Goal: Task Accomplishment & Management: Manage account settings

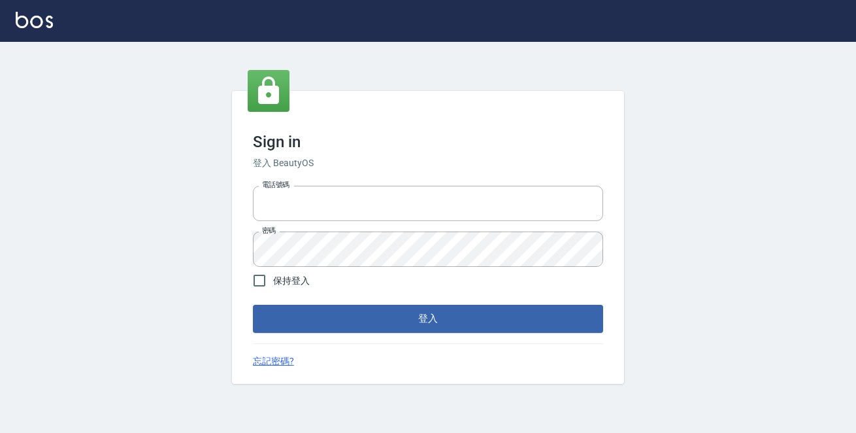
type input "0229470385"
click at [528, 329] on button "登入" at bounding box center [428, 318] width 350 height 27
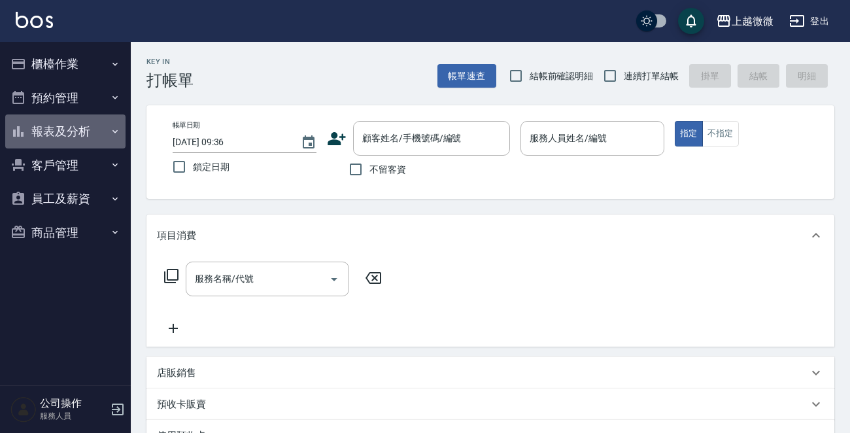
drag, startPoint x: 81, startPoint y: 126, endPoint x: 78, endPoint y: 136, distance: 10.3
click at [78, 126] on button "報表及分析" at bounding box center [65, 131] width 120 height 34
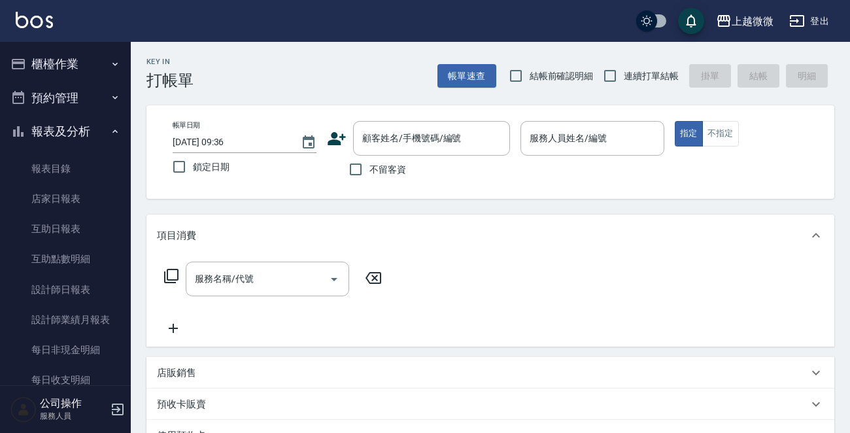
click at [105, 47] on ul "櫃檯作業 打帳單 帳單列表 現金收支登錄 材料自購登錄 掃碼打卡 預約管理 預約管理 單日預約紀錄 單週預約紀錄 報表及分析 報表目錄 店家日報表 互助日報表…" at bounding box center [65, 274] width 120 height 465
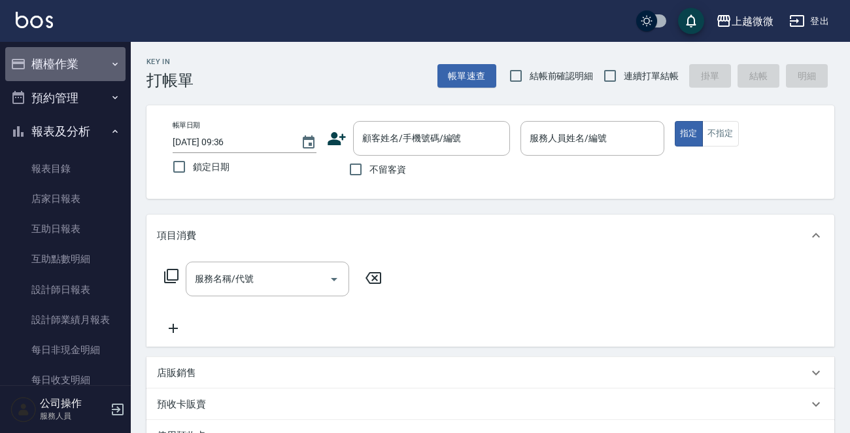
click at [100, 52] on button "櫃檯作業" at bounding box center [65, 64] width 120 height 34
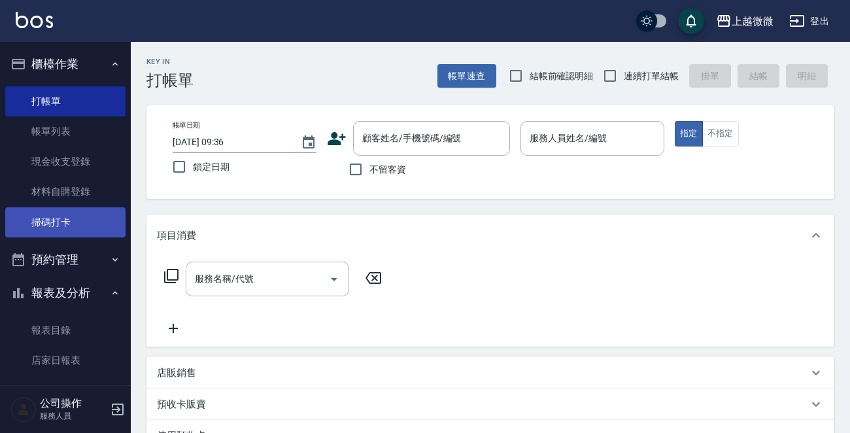
click at [92, 210] on link "掃碼打卡" at bounding box center [65, 222] width 120 height 30
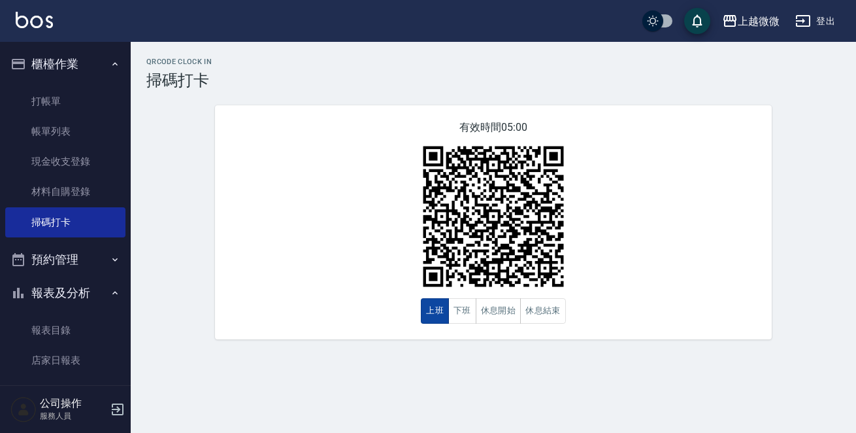
click at [442, 310] on button "上班" at bounding box center [435, 310] width 28 height 25
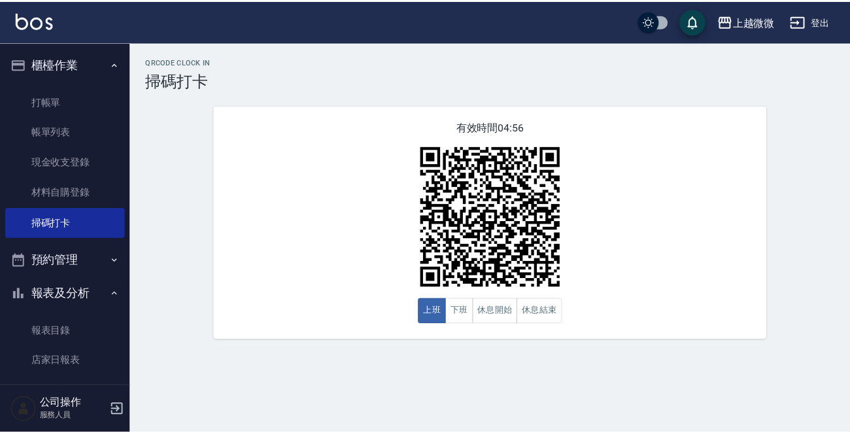
scroll to position [294, 0]
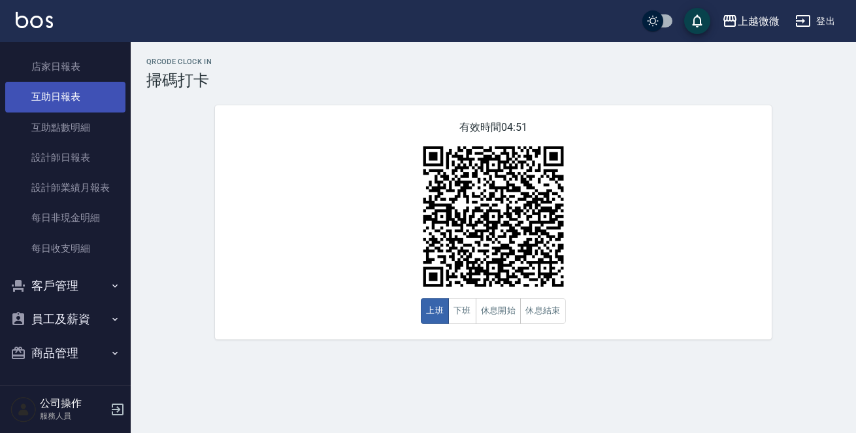
click at [64, 94] on link "互助日報表" at bounding box center [65, 97] width 120 height 30
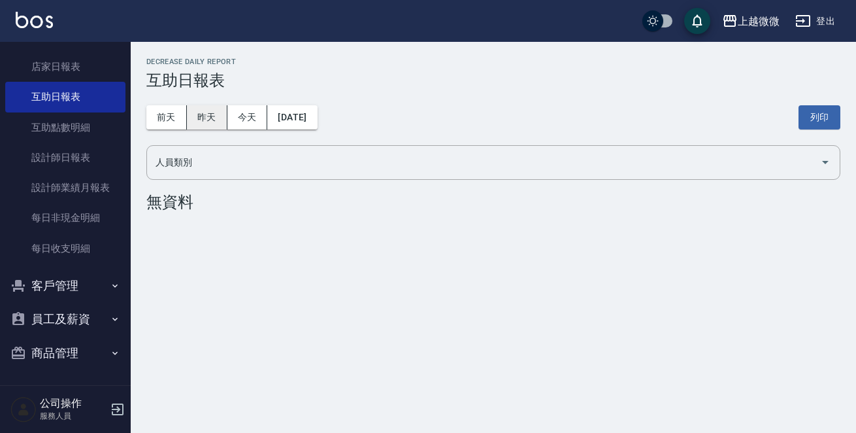
click at [187, 115] on button "昨天" at bounding box center [207, 117] width 41 height 24
click at [197, 115] on button "昨天" at bounding box center [207, 117] width 41 height 24
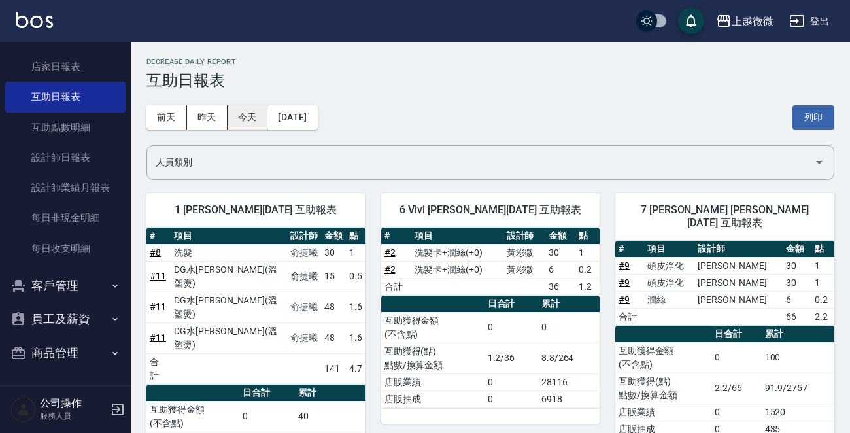
click at [247, 120] on button "今天" at bounding box center [247, 117] width 41 height 24
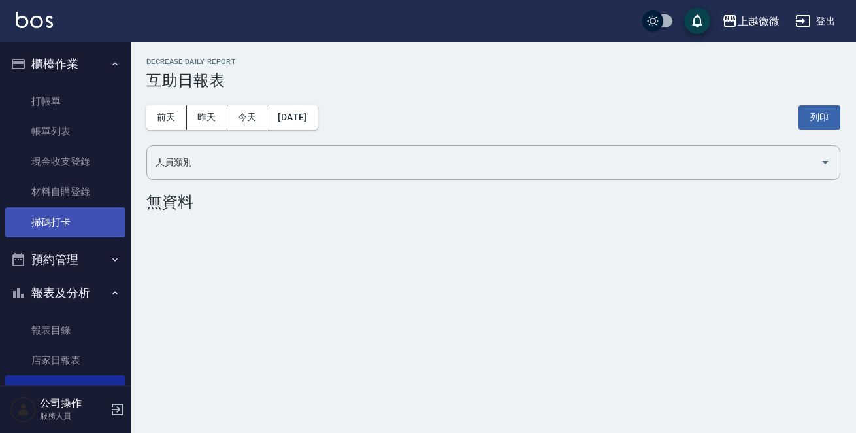
click at [51, 218] on link "掃碼打卡" at bounding box center [65, 222] width 120 height 30
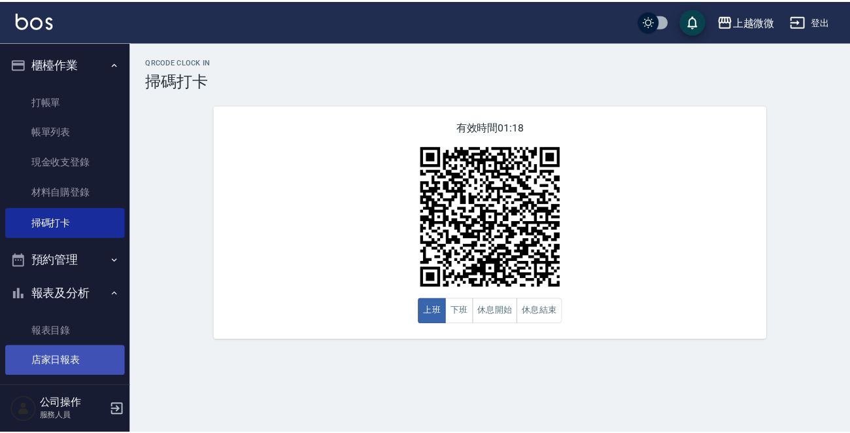
scroll to position [294, 0]
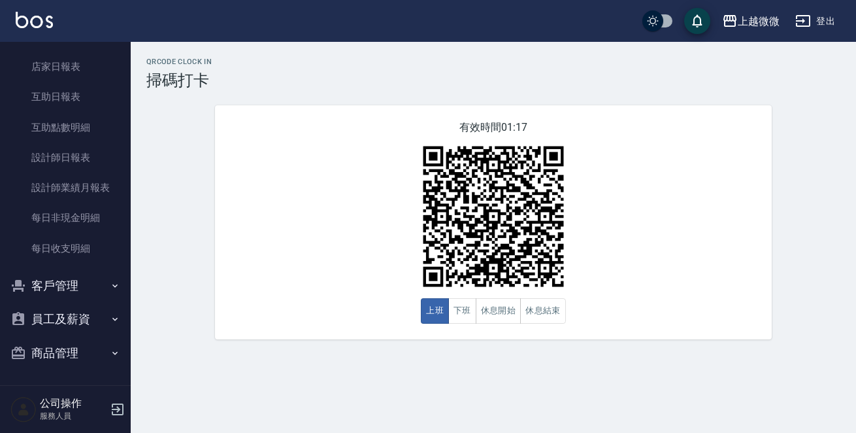
click at [67, 290] on button "客戶管理" at bounding box center [65, 286] width 120 height 34
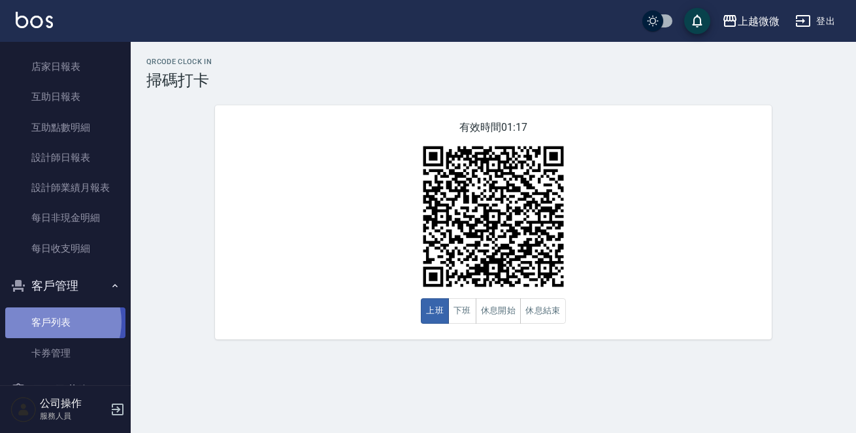
click at [55, 322] on link "客戶列表" at bounding box center [65, 322] width 120 height 30
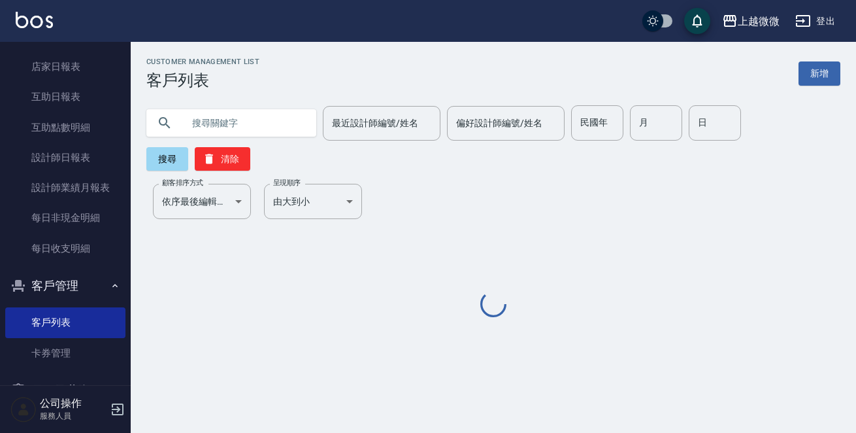
click at [265, 116] on input "text" at bounding box center [244, 122] width 123 height 35
paste input "0953551918"
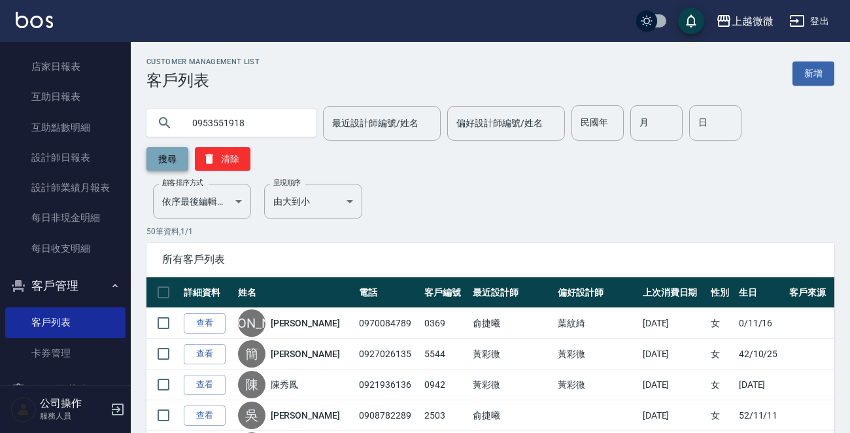
type input "0953551918"
click at [173, 162] on button "搜尋" at bounding box center [167, 159] width 42 height 24
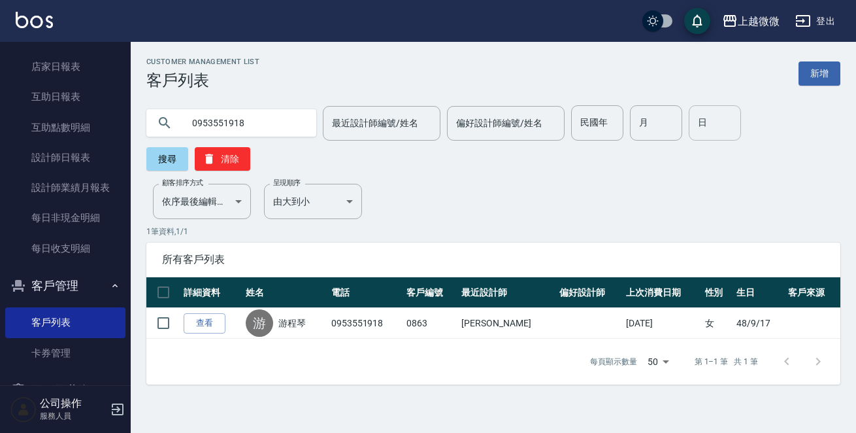
click at [698, 117] on input "日" at bounding box center [715, 122] width 52 height 35
type input "18"
click at [635, 126] on input "月" at bounding box center [656, 122] width 52 height 35
type input "9"
drag, startPoint x: 252, startPoint y: 125, endPoint x: 365, endPoint y: 126, distance: 113.1
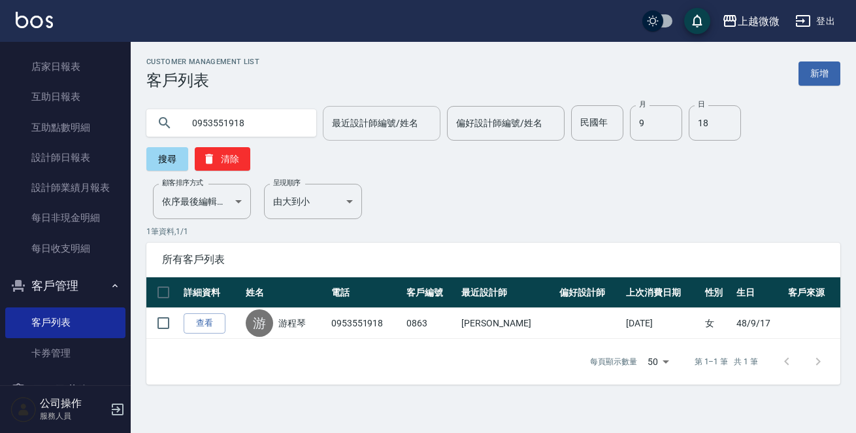
click at [13, 125] on div "上越微微 登出 櫃檯作業 打帳單 帳單列表 現金收支登錄 材料自購登錄 掃碼打卡 預約管理 預約管理 單日預約紀錄 單週預約紀錄 報表及分析 報表目錄 店家日…" at bounding box center [428, 216] width 856 height 433
click at [188, 147] on button "搜尋" at bounding box center [167, 159] width 42 height 24
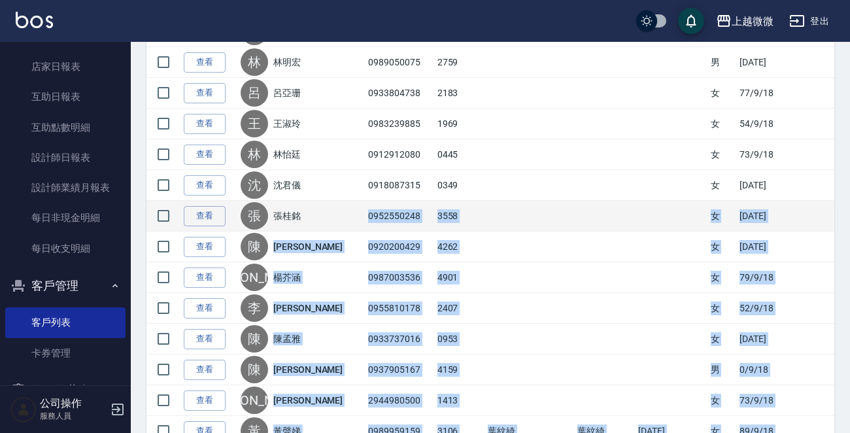
scroll to position [253, 0]
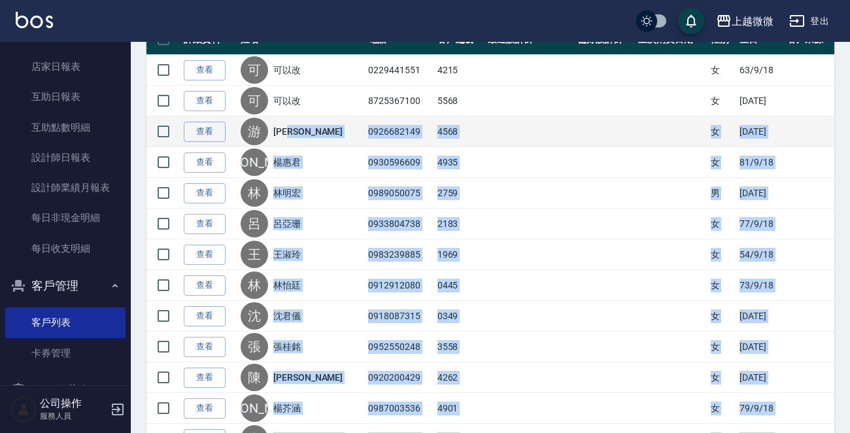
drag, startPoint x: 393, startPoint y: 354, endPoint x: 335, endPoint y: 123, distance: 238.0
click at [335, 123] on tbody "查看 可 可以改 0229441551 4215 女 [DATE] 查看 可 可以改 8725367100 5568 女 [DATE] 查看 [PERSON_…" at bounding box center [490, 377] width 688 height 645
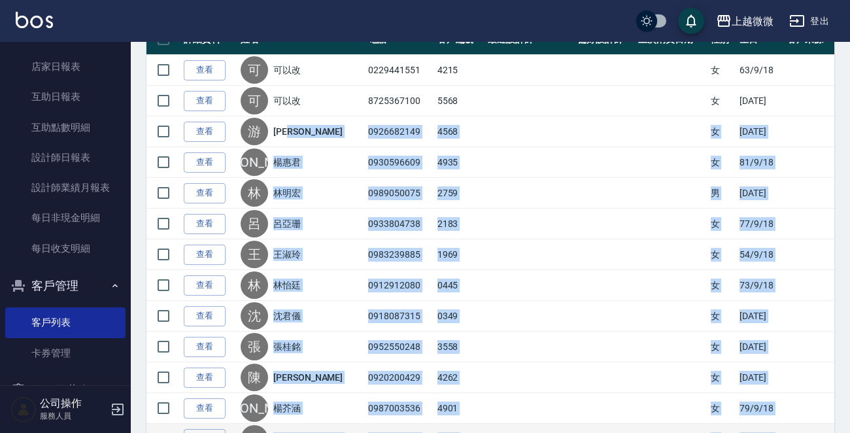
copy tbody "[PERSON_NAME] 0926682149 4568 女 [DATE] 查看 [PERSON_NAME] 0930596609 4935 女 [DATE…"
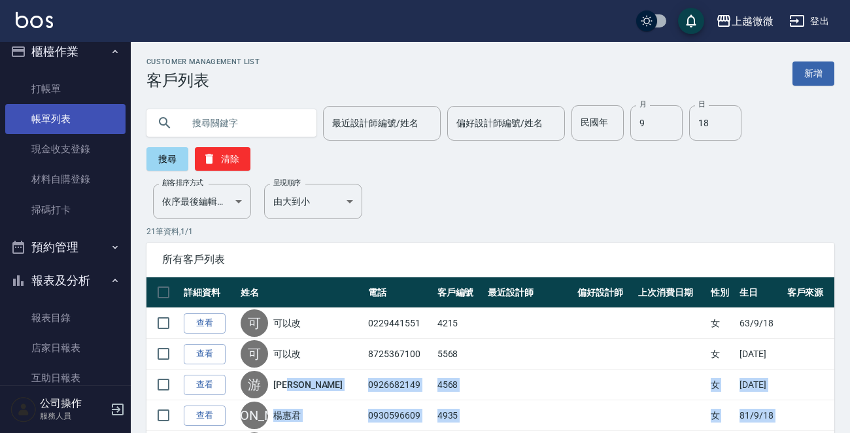
scroll to position [0, 0]
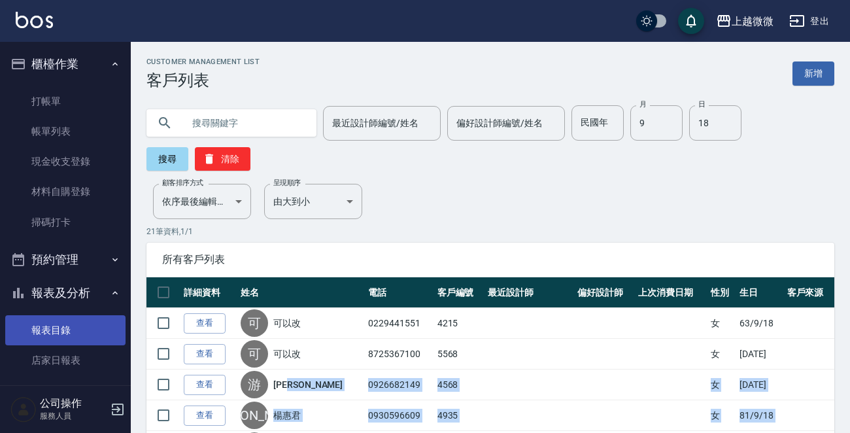
click at [39, 327] on link "報表目錄" at bounding box center [65, 330] width 120 height 30
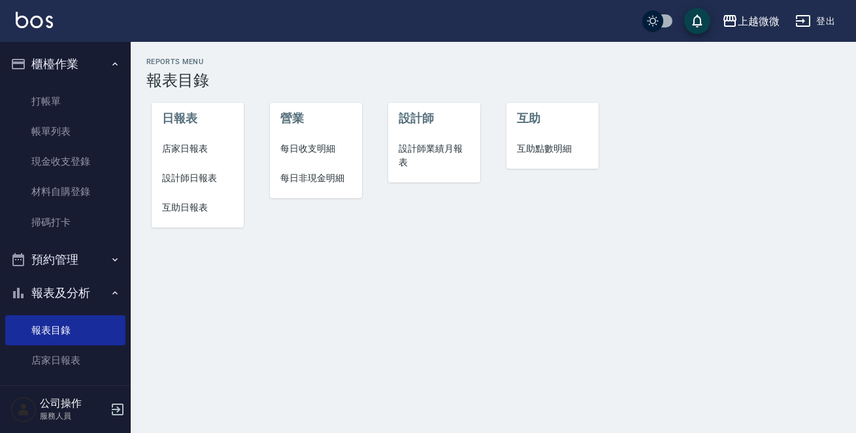
click at [199, 152] on span "店家日報表" at bounding box center [197, 149] width 71 height 14
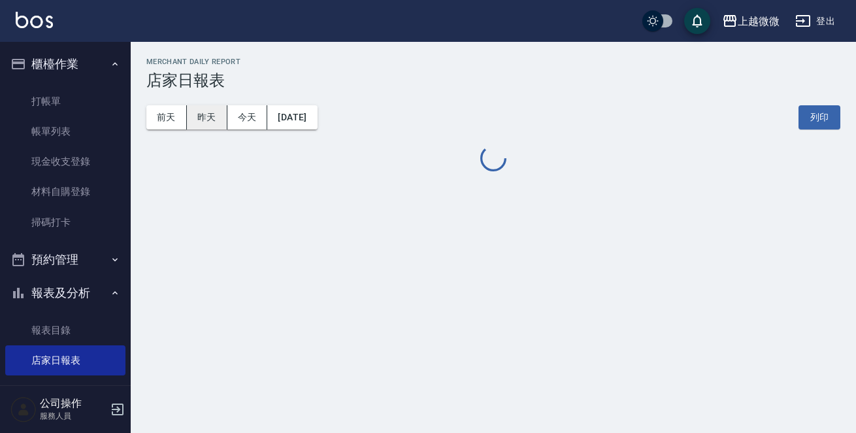
click at [212, 111] on button "昨天" at bounding box center [207, 117] width 41 height 24
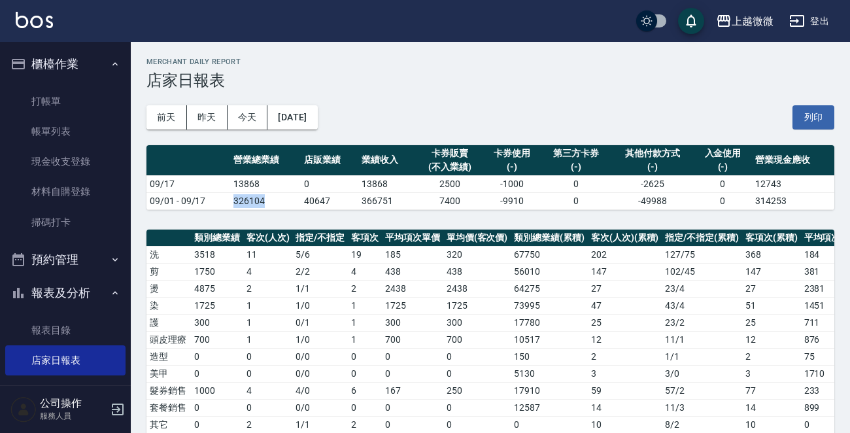
drag, startPoint x: 223, startPoint y: 201, endPoint x: 289, endPoint y: 202, distance: 66.0
click at [289, 202] on tr "09/01 - 09/17 326104 40647 366751 7400 -9910 0 -49988 0 314253" at bounding box center [490, 200] width 688 height 17
click at [258, 203] on td "326104" at bounding box center [265, 200] width 70 height 17
click at [291, 112] on button "[DATE]" at bounding box center [292, 117] width 50 height 24
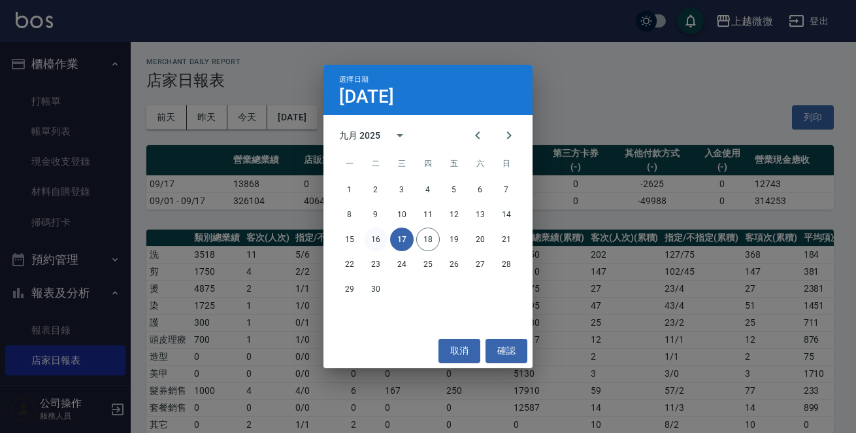
click at [377, 241] on button "16" at bounding box center [376, 239] width 24 height 24
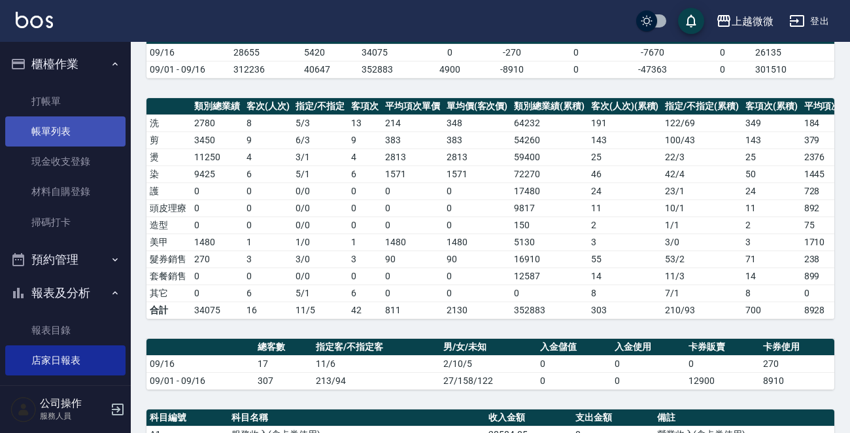
scroll to position [131, 0]
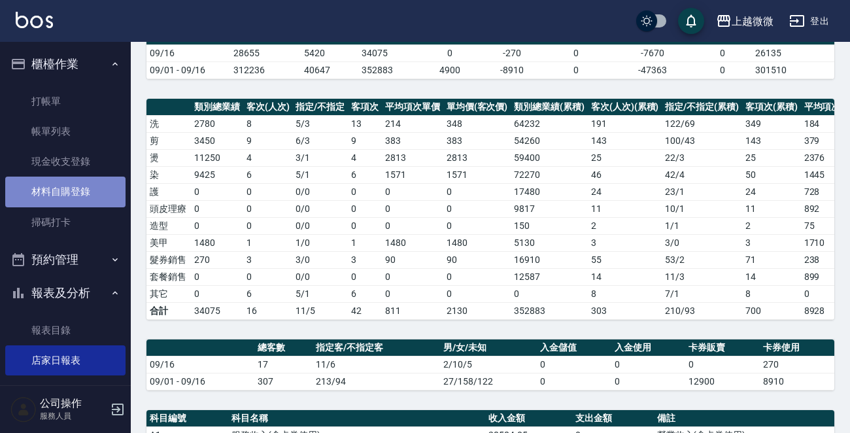
click at [67, 188] on link "材料自購登錄" at bounding box center [65, 192] width 120 height 30
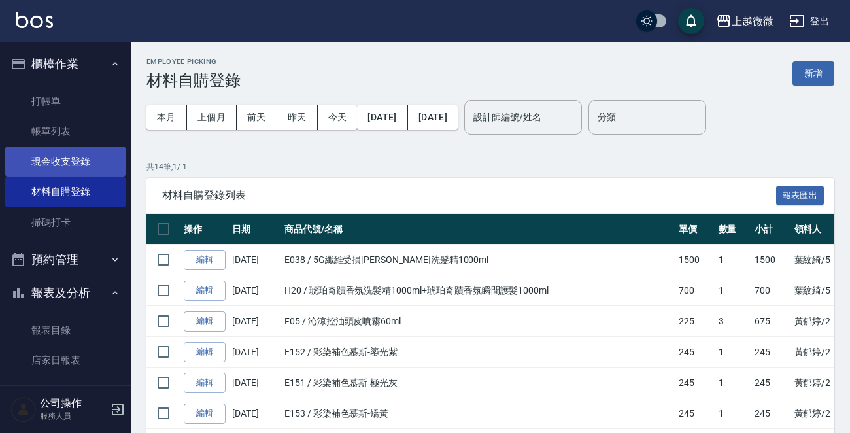
click at [71, 162] on link "現金收支登錄" at bounding box center [65, 161] width 120 height 30
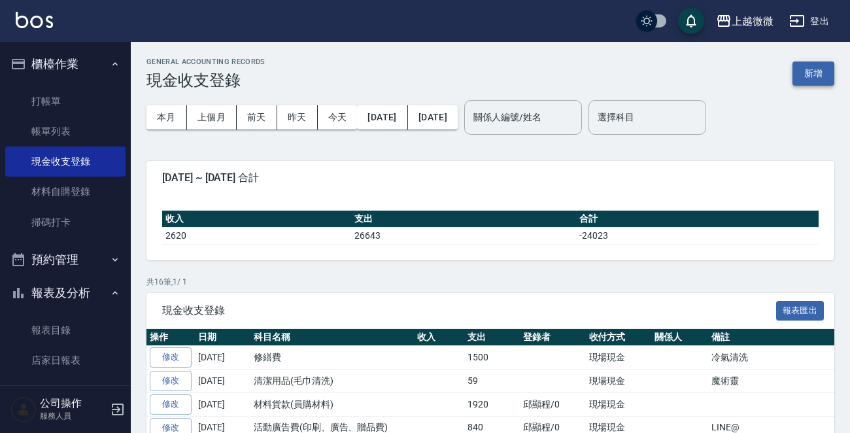
click at [820, 75] on button "新增" at bounding box center [813, 73] width 42 height 24
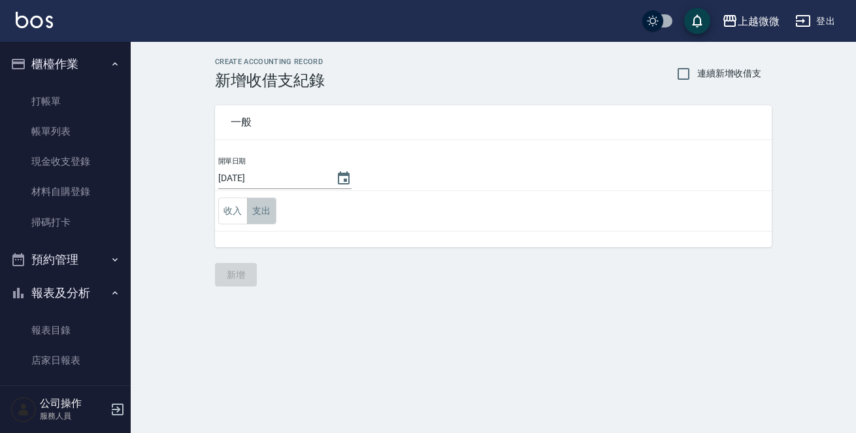
click at [254, 214] on button "支出" at bounding box center [261, 210] width 29 height 27
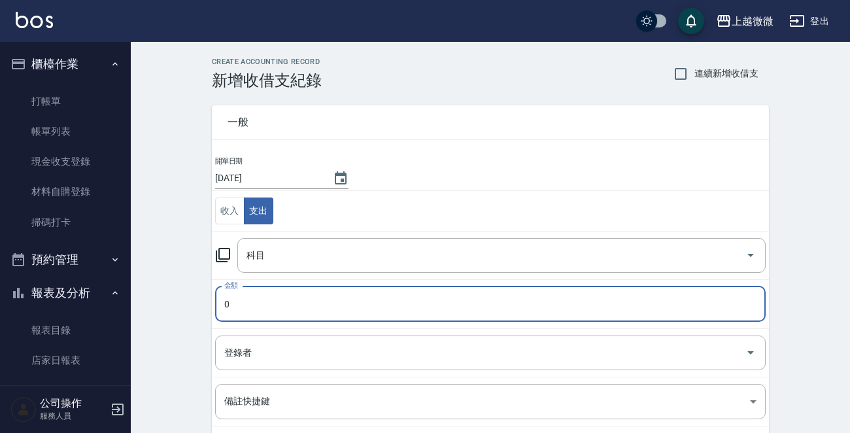
click at [261, 312] on input "0" at bounding box center [490, 303] width 550 height 35
type input "5000"
click at [297, 254] on input "科目" at bounding box center [491, 255] width 497 height 23
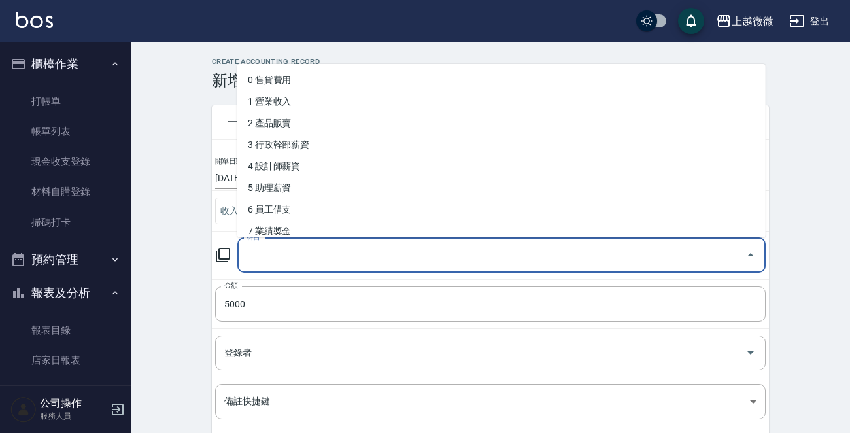
type input "f"
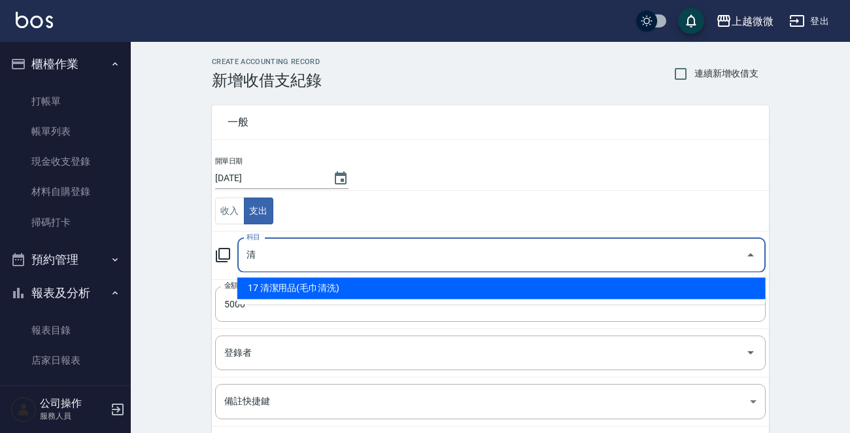
click at [303, 285] on li "17 清潔用品(毛巾清洗)" at bounding box center [501, 288] width 528 height 22
type input "17 清潔用品(毛巾清洗)"
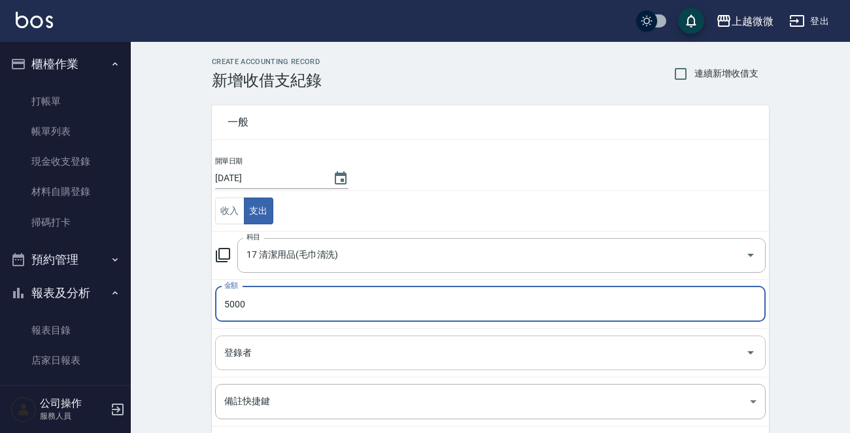
click at [282, 346] on input "登錄者" at bounding box center [480, 352] width 519 height 23
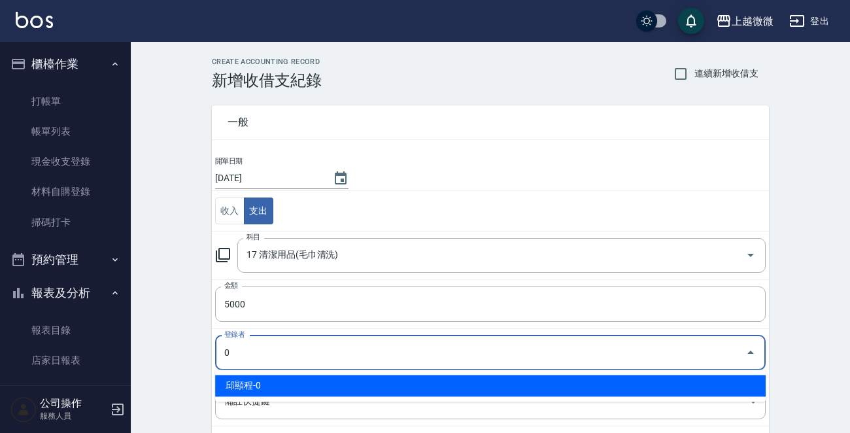
click at [272, 388] on li "邱顯程-0" at bounding box center [490, 386] width 550 height 22
type input "邱顯程-0"
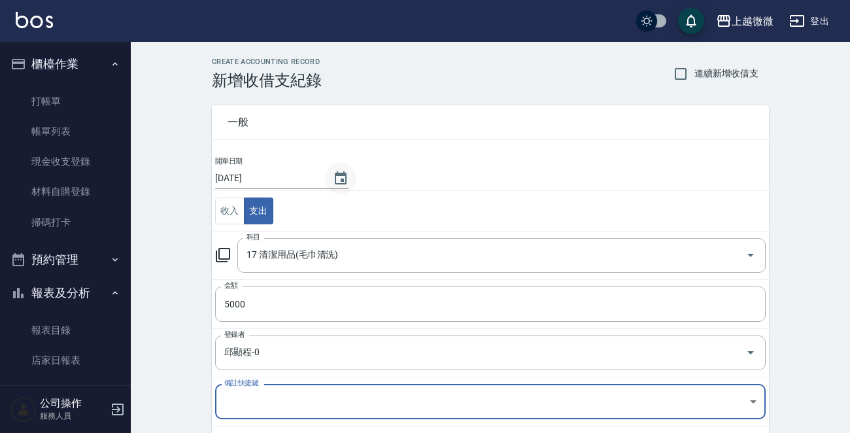
click at [333, 171] on icon "Choose date, selected date is 2025-09-18" at bounding box center [341, 179] width 16 height 16
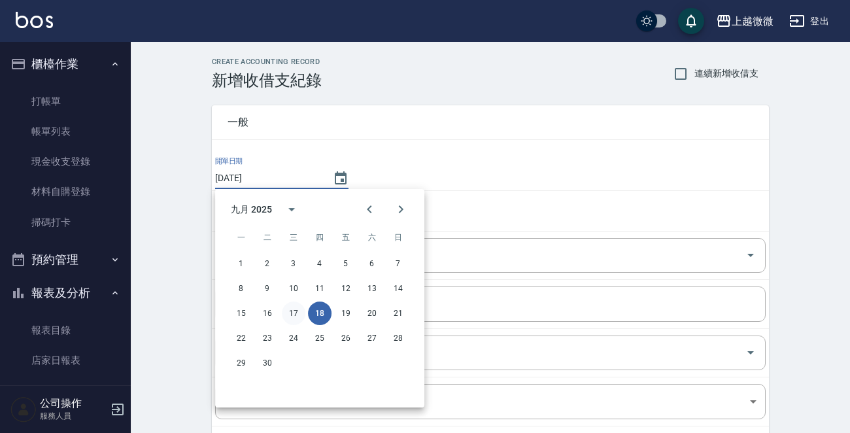
click at [293, 311] on button "17" at bounding box center [294, 313] width 24 height 24
type input "[DATE]"
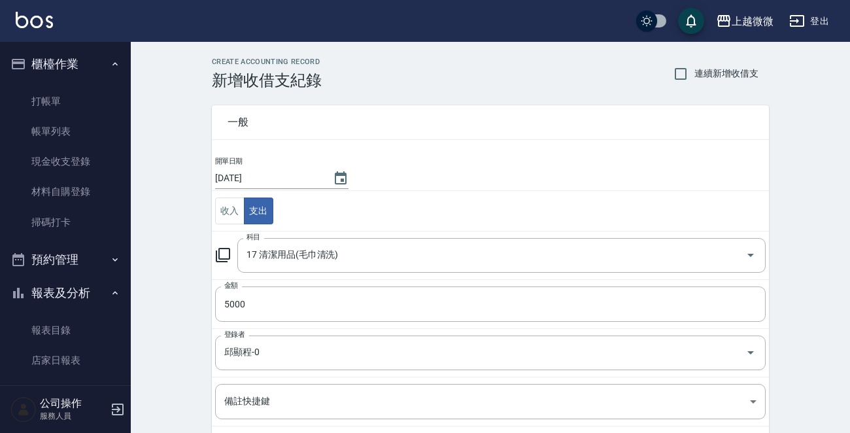
scroll to position [144, 0]
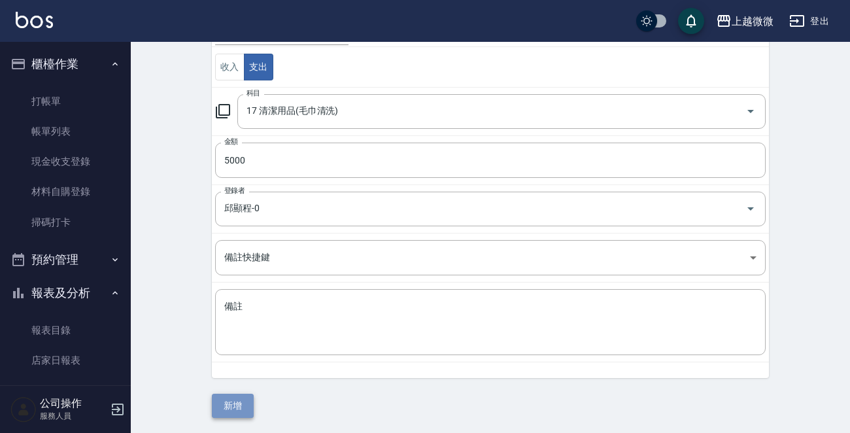
click at [243, 405] on button "新增" at bounding box center [233, 406] width 42 height 24
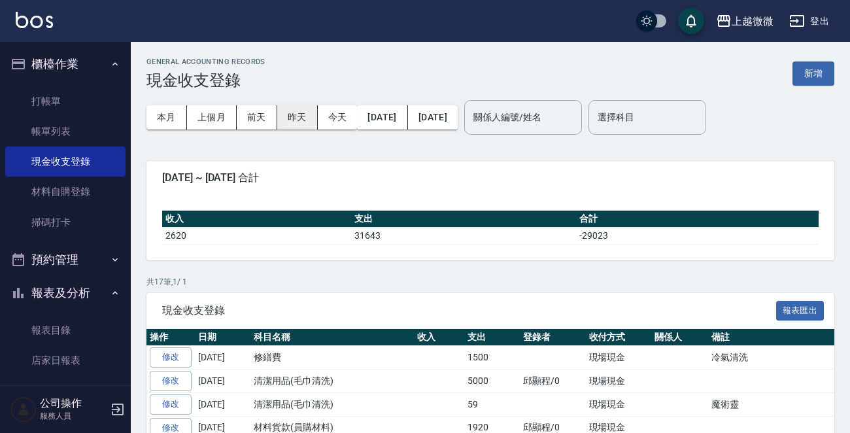
click at [294, 119] on button "昨天" at bounding box center [297, 117] width 41 height 24
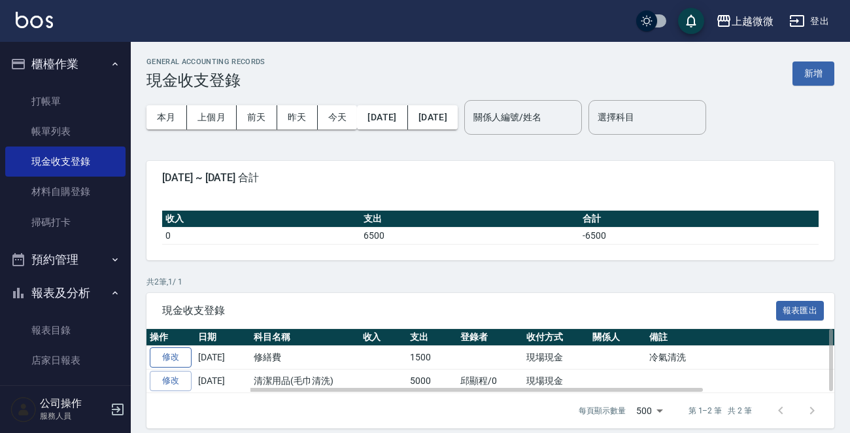
click at [173, 360] on link "修改" at bounding box center [171, 357] width 42 height 20
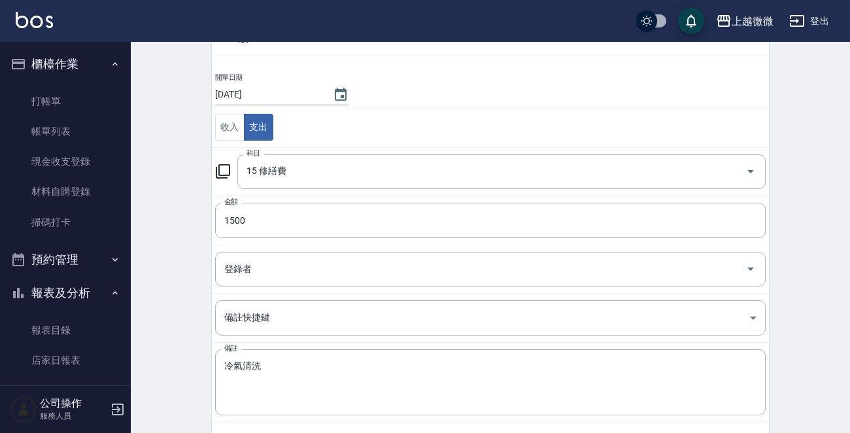
scroll to position [127, 0]
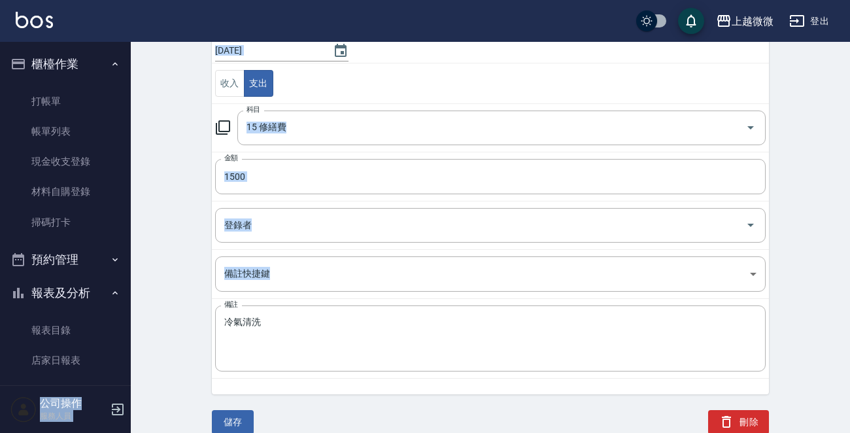
drag, startPoint x: 294, startPoint y: 316, endPoint x: 0, endPoint y: 279, distance: 296.4
click at [0, 280] on div "上越微微 登出 櫃檯作業 打帳單 帳單列表 現金收支登錄 材料自購登錄 掃碼打卡 預約管理 預約管理 單日預約紀錄 單週預約紀錄 報表及分析 報表目錄 店家日…" at bounding box center [425, 154] width 850 height 562
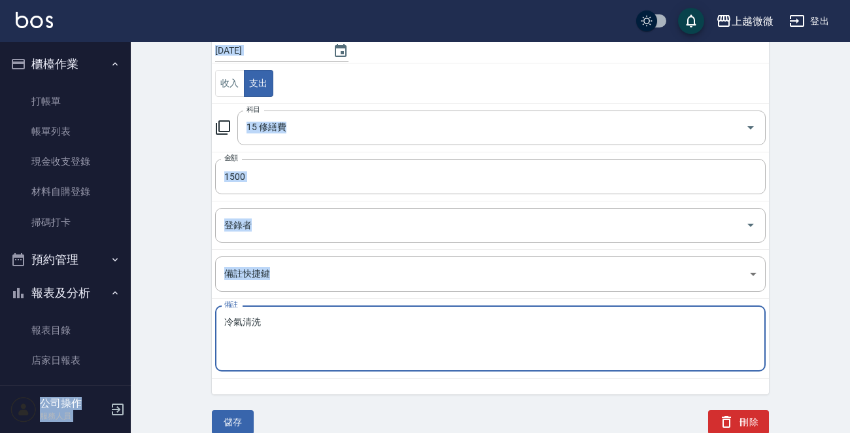
click at [279, 320] on textarea "冷氣清洗" at bounding box center [490, 338] width 532 height 44
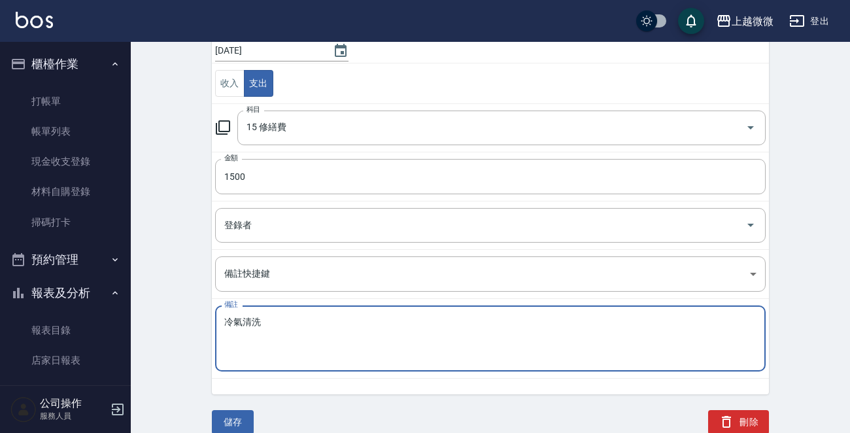
drag, startPoint x: 299, startPoint y: 320, endPoint x: 0, endPoint y: 295, distance: 299.8
click at [0, 297] on div "上越微微 登出 櫃檯作業 打帳單 帳單列表 現金收支登錄 材料自購登錄 掃碼打卡 預約管理 預約管理 單日預約紀錄 單週預約紀錄 報表及分析 報表目錄 店家日…" at bounding box center [425, 154] width 850 height 562
type textarea "q"
type textarea "排"
type textarea "冷氣排水疏通"
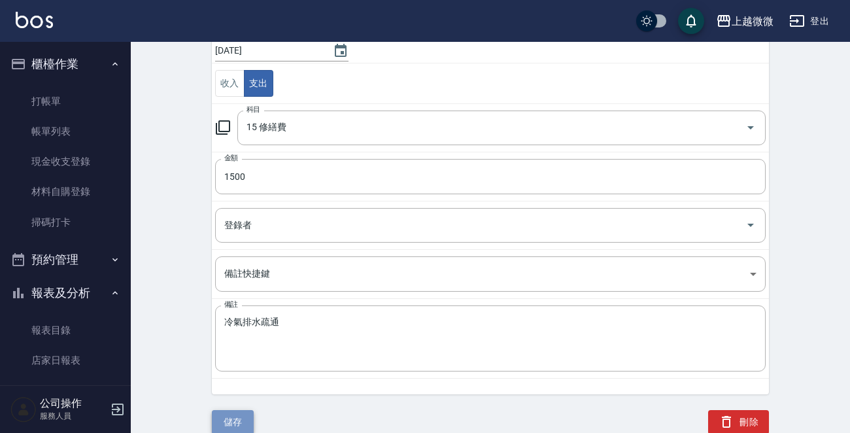
click at [249, 418] on button "儲存" at bounding box center [233, 422] width 42 height 24
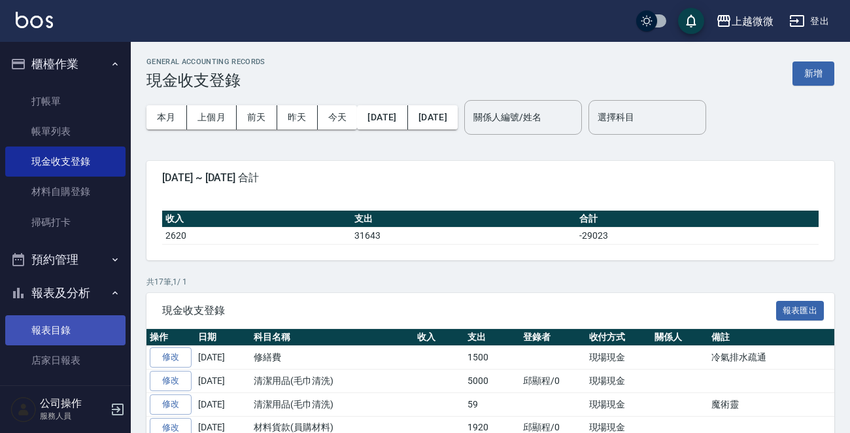
click at [42, 330] on link "報表目錄" at bounding box center [65, 330] width 120 height 30
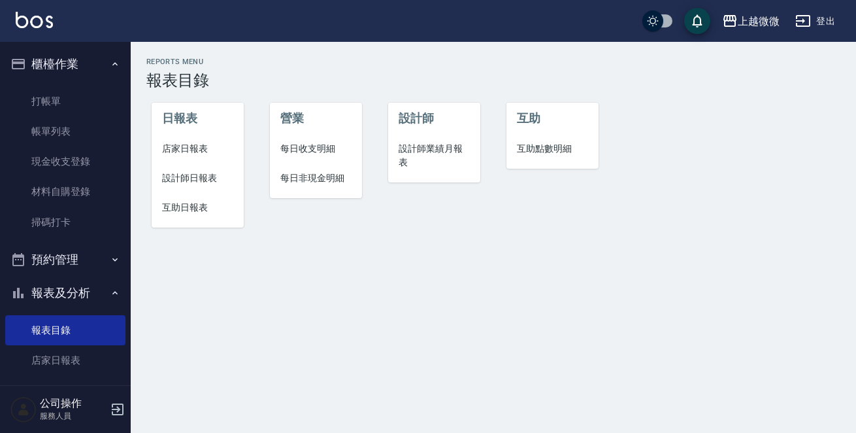
click at [180, 148] on span "店家日報表" at bounding box center [197, 149] width 71 height 14
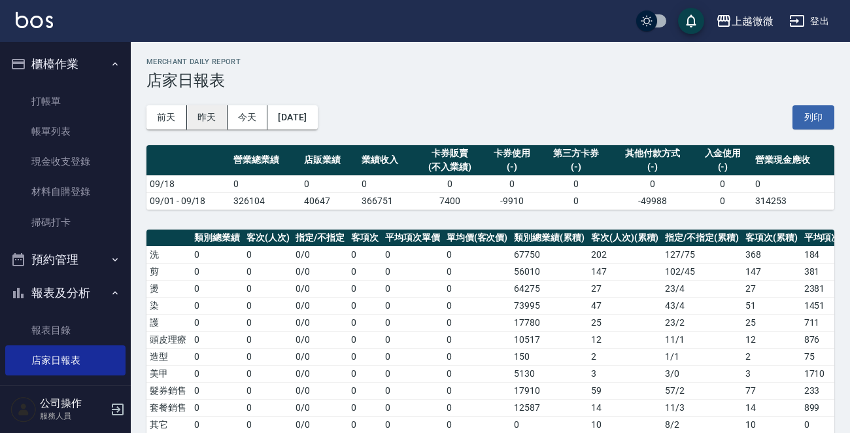
click at [194, 119] on button "昨天" at bounding box center [207, 117] width 41 height 24
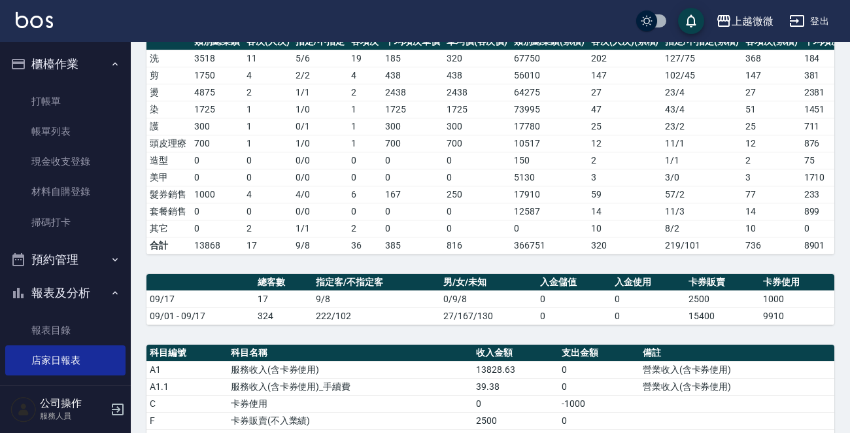
scroll to position [131, 0]
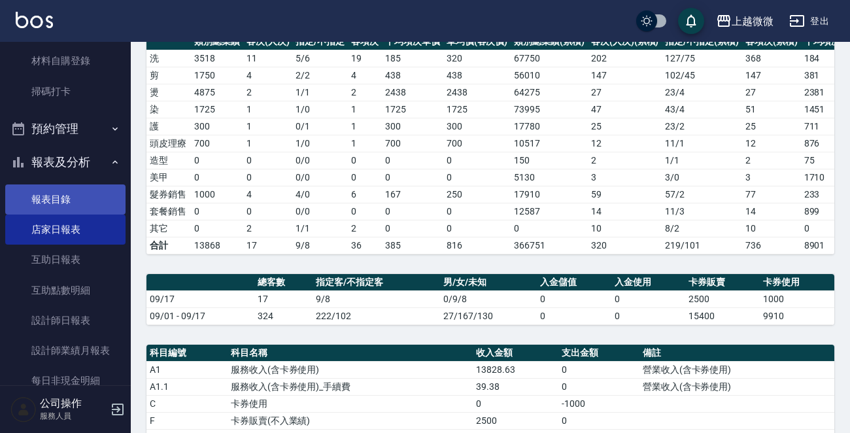
click at [72, 197] on link "報表目錄" at bounding box center [65, 199] width 120 height 30
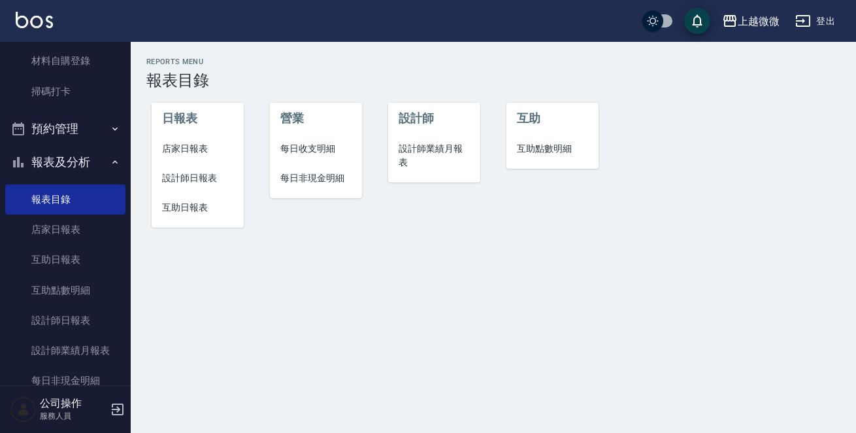
click at [177, 146] on span "店家日報表" at bounding box center [197, 149] width 71 height 14
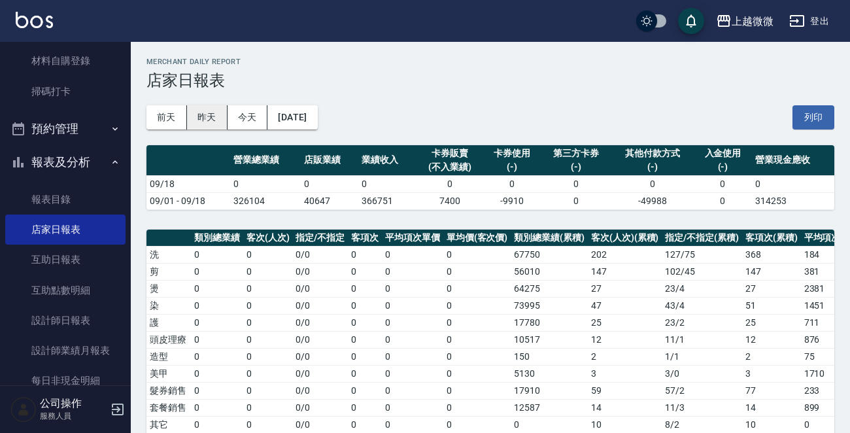
click at [207, 117] on button "昨天" at bounding box center [207, 117] width 41 height 24
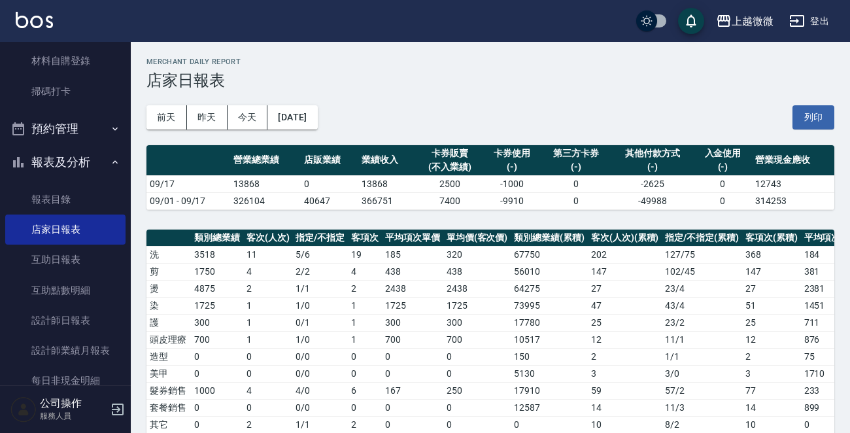
click at [20, 14] on img at bounding box center [34, 20] width 37 height 16
